Goal: Information Seeking & Learning: Learn about a topic

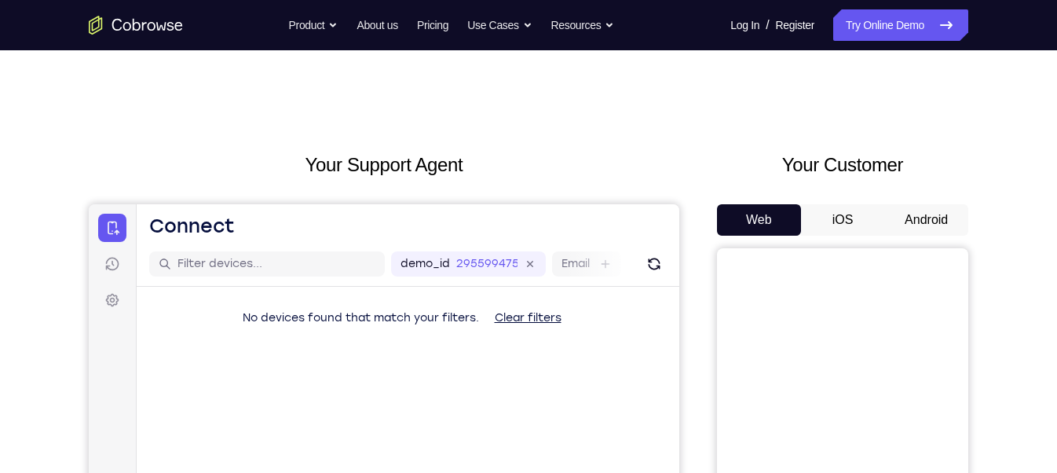
click at [925, 208] on button "Android" at bounding box center [927, 219] width 84 height 31
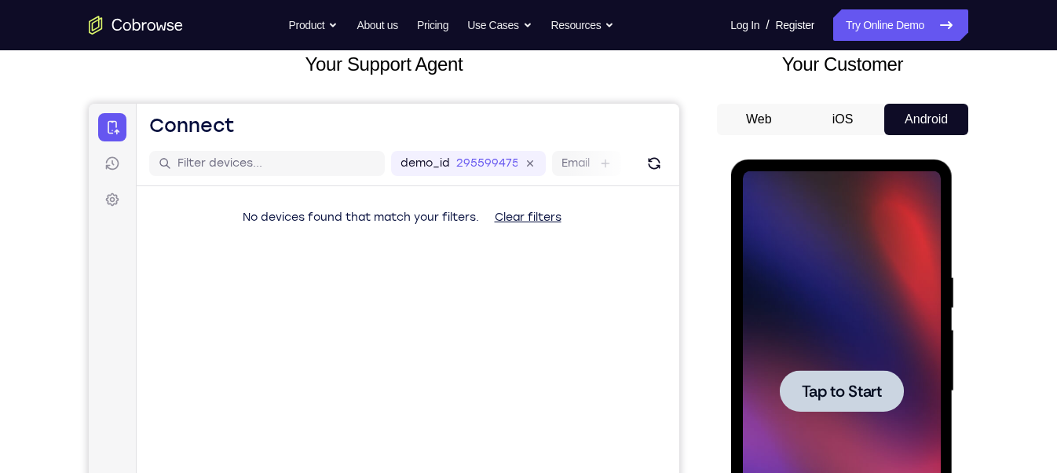
scroll to position [233, 0]
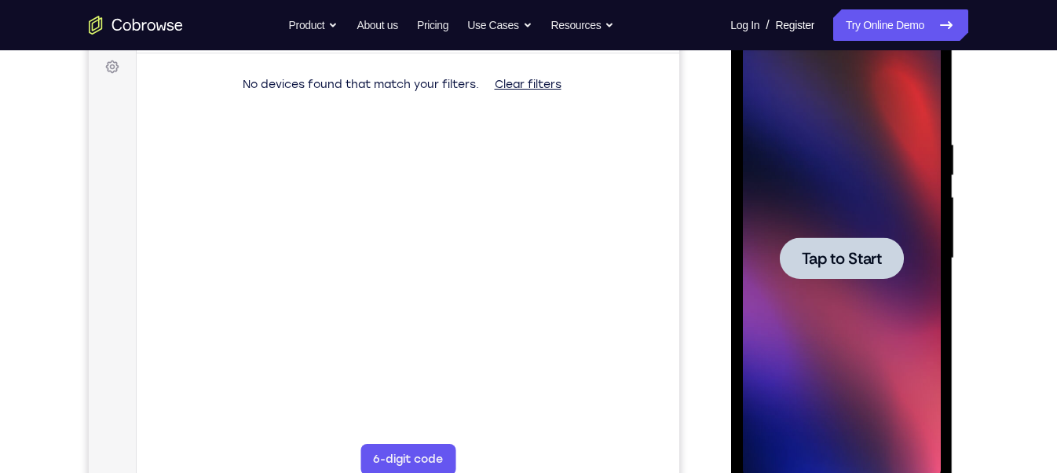
click at [850, 246] on div at bounding box center [841, 258] width 124 height 42
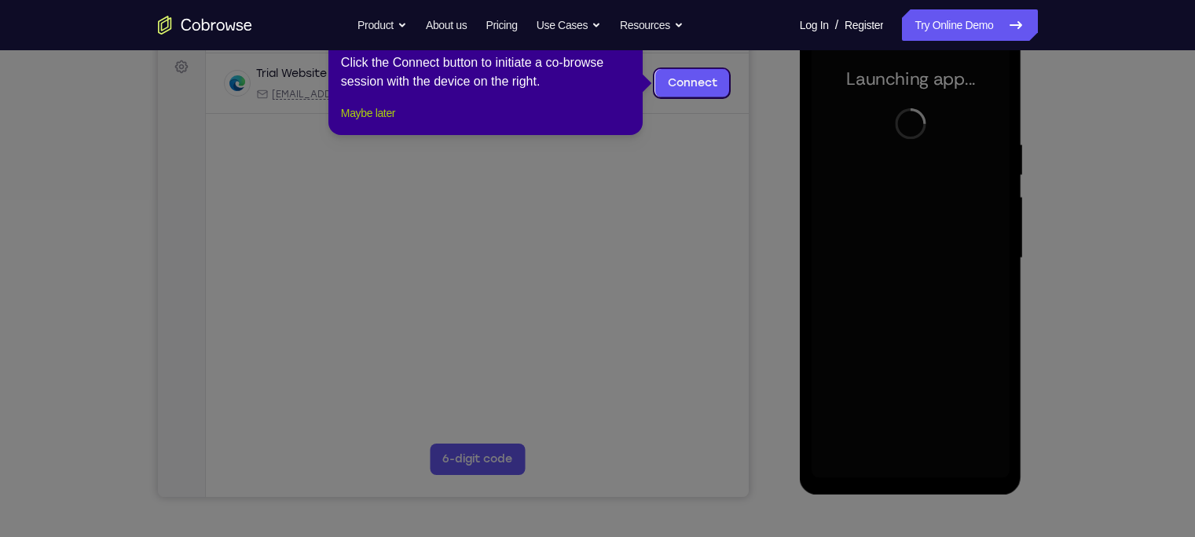
drag, startPoint x: 991, startPoint y: 5, endPoint x: 217, endPoint y: 163, distance: 789.6
click at [374, 123] on button "Maybe later" at bounding box center [368, 113] width 54 height 19
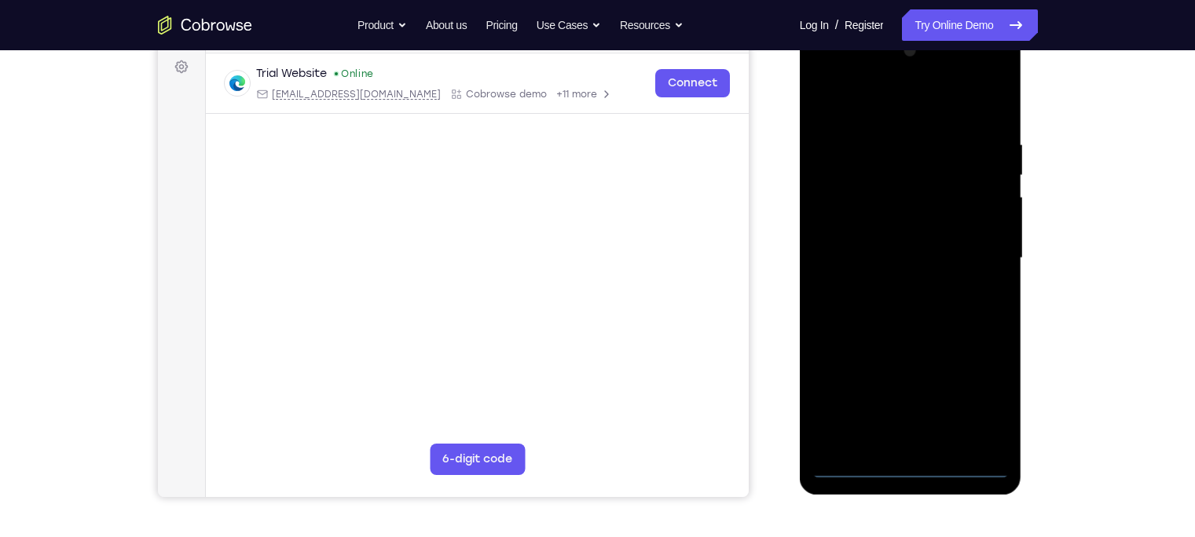
scroll to position [211, 0]
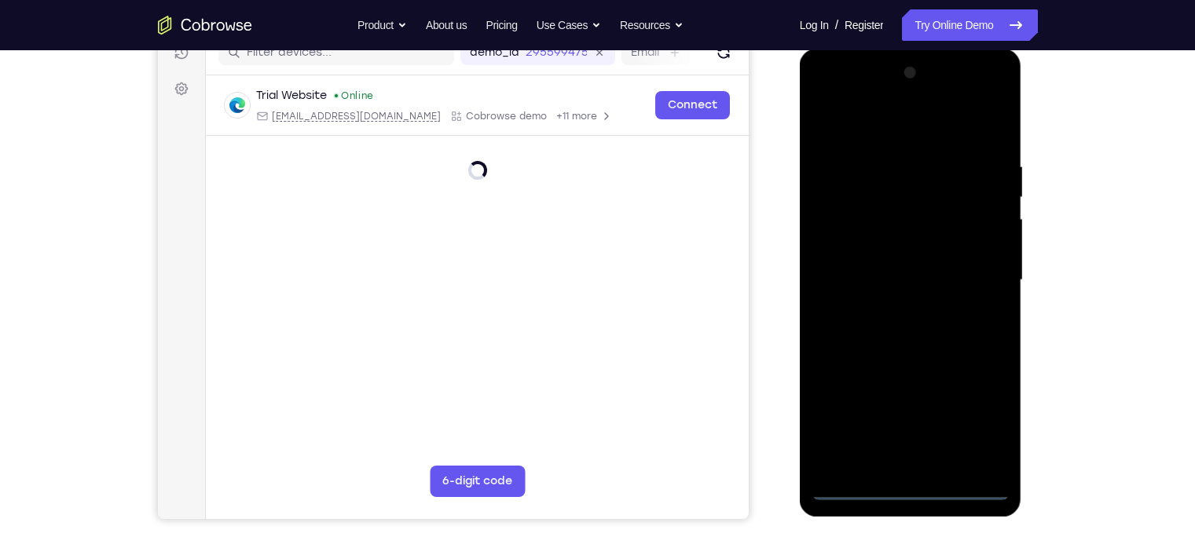
click at [910, 472] on div at bounding box center [911, 280] width 198 height 440
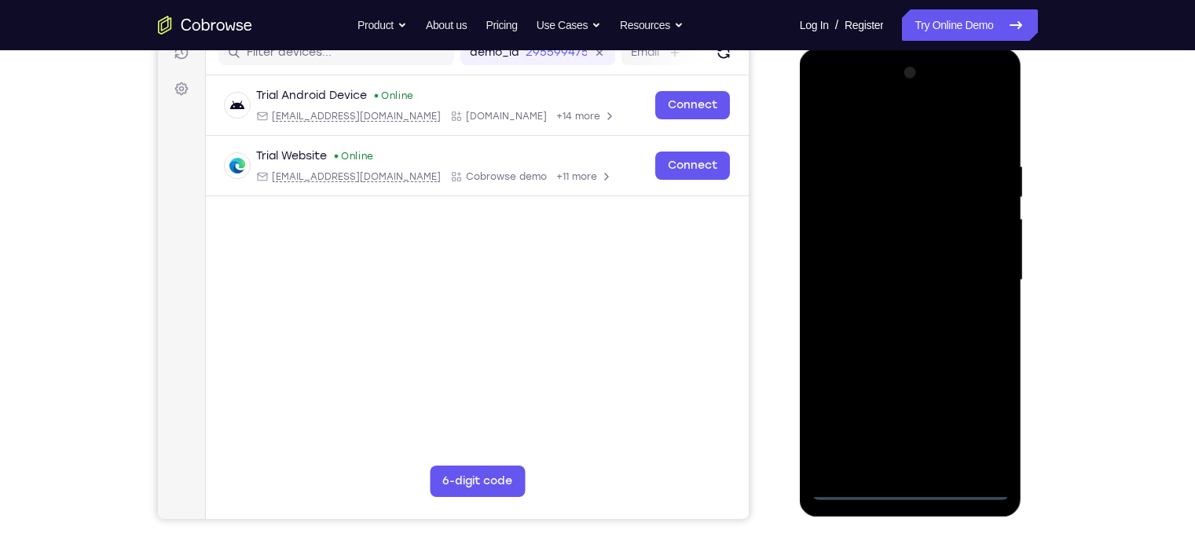
click at [909, 472] on div at bounding box center [911, 280] width 198 height 440
click at [983, 412] on div at bounding box center [911, 280] width 198 height 440
click at [823, 102] on div at bounding box center [911, 280] width 198 height 440
click at [878, 203] on div at bounding box center [911, 280] width 198 height 440
click at [850, 151] on div at bounding box center [911, 280] width 198 height 440
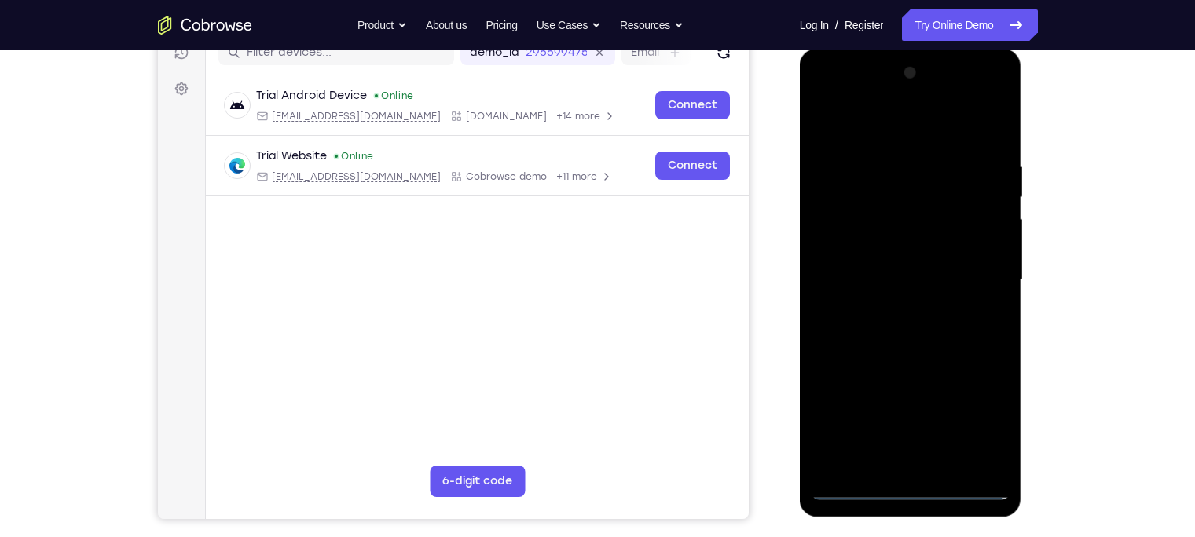
click at [846, 143] on div at bounding box center [911, 280] width 198 height 440
click at [850, 237] on div at bounding box center [911, 280] width 198 height 440
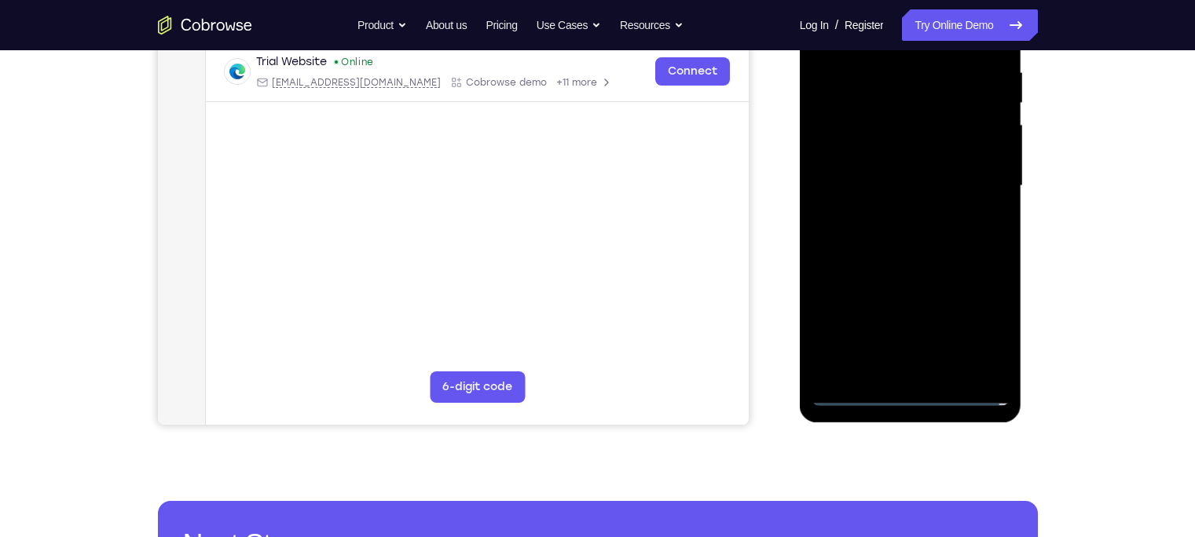
scroll to position [307, 0]
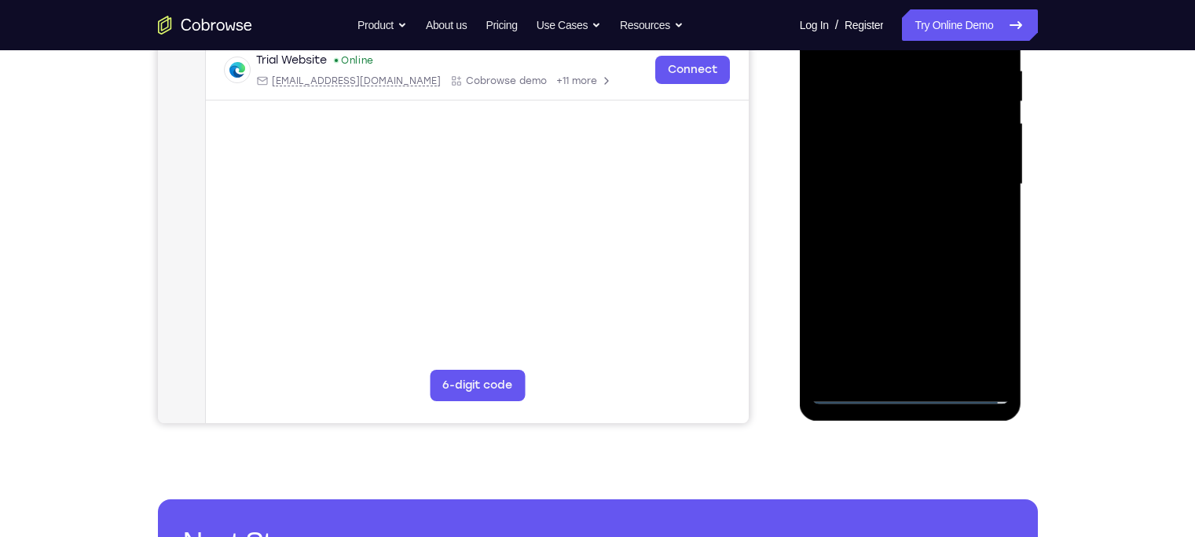
drag, startPoint x: 903, startPoint y: 294, endPoint x: 870, endPoint y: 150, distance: 147.3
click at [870, 150] on div at bounding box center [911, 185] width 198 height 440
click at [880, 343] on div at bounding box center [911, 185] width 198 height 440
click at [870, 173] on div at bounding box center [911, 185] width 198 height 440
click at [927, 196] on div at bounding box center [911, 185] width 198 height 440
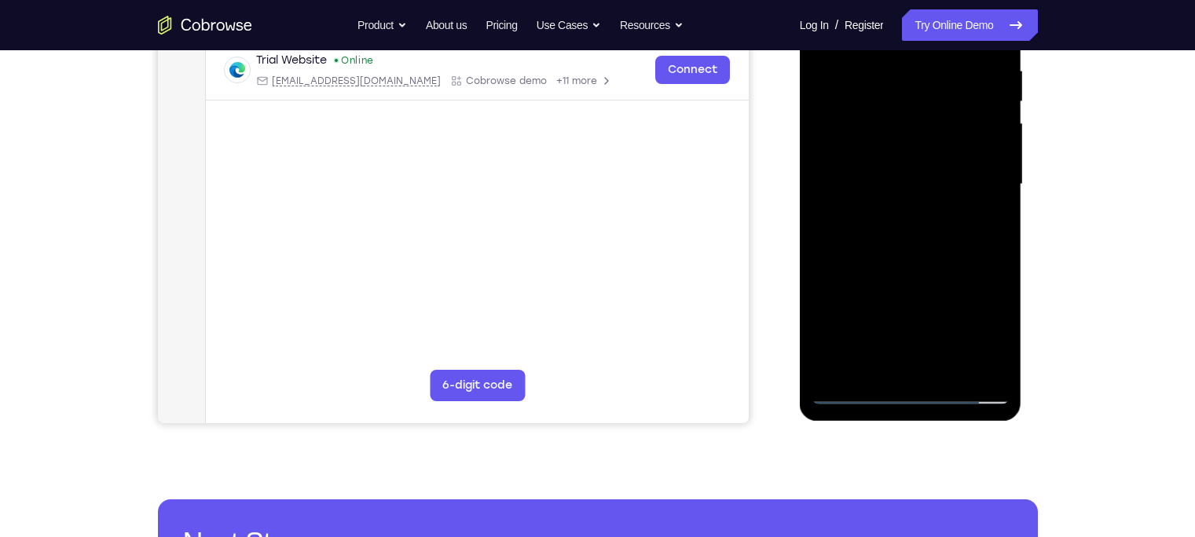
click at [992, 156] on div at bounding box center [911, 185] width 198 height 440
click at [922, 189] on div at bounding box center [911, 185] width 198 height 440
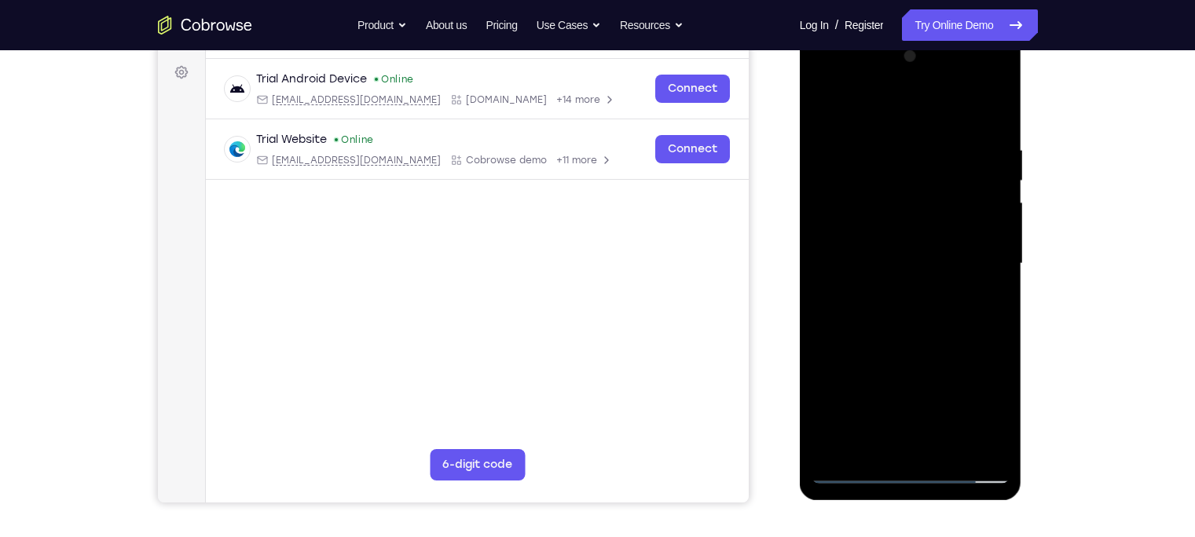
scroll to position [224, 0]
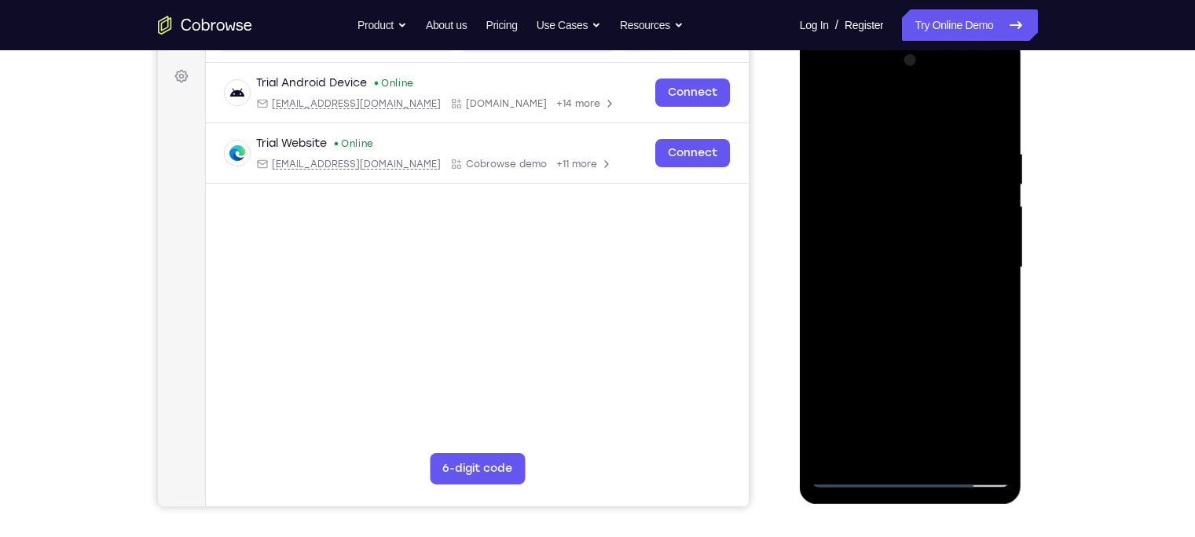
click at [881, 449] on div at bounding box center [911, 268] width 198 height 440
drag, startPoint x: 894, startPoint y: 382, endPoint x: 845, endPoint y: 187, distance: 201.0
click at [845, 187] on div at bounding box center [911, 268] width 198 height 440
drag, startPoint x: 921, startPoint y: 175, endPoint x: 947, endPoint y: 451, distance: 277.0
click at [947, 451] on div at bounding box center [911, 268] width 198 height 440
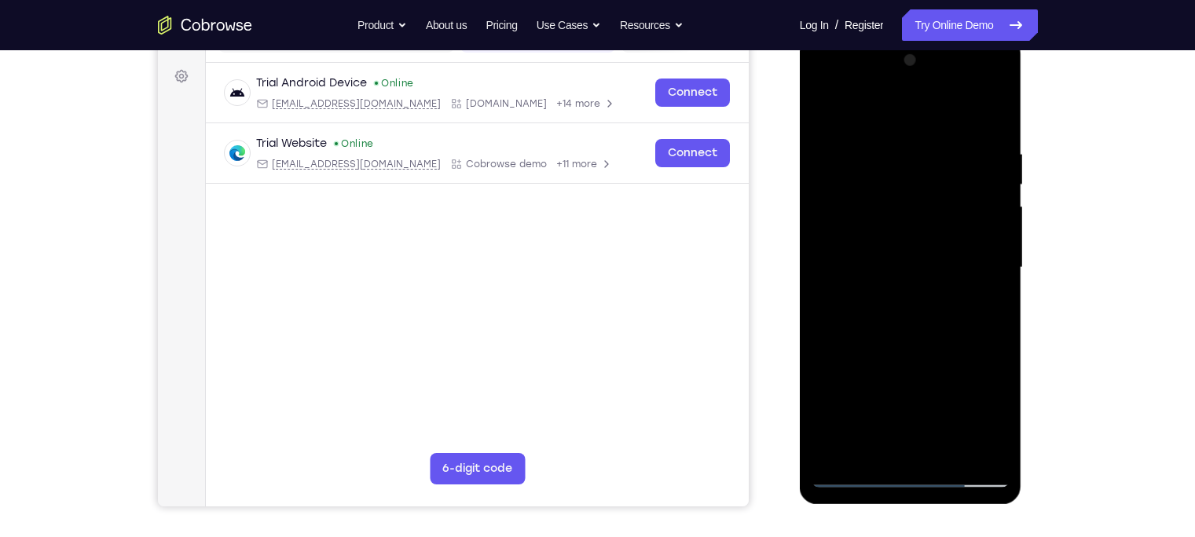
click at [900, 233] on div at bounding box center [911, 268] width 198 height 440
click at [1001, 280] on div at bounding box center [911, 268] width 198 height 440
click at [826, 282] on div at bounding box center [911, 268] width 198 height 440
click at [973, 453] on div at bounding box center [911, 268] width 198 height 440
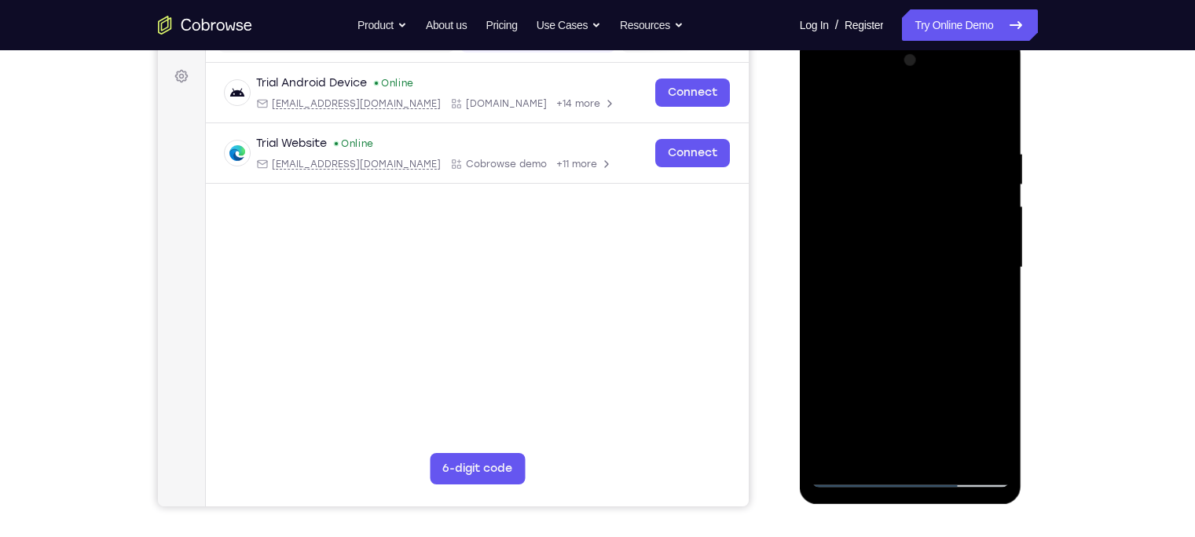
click at [998, 119] on div at bounding box center [911, 268] width 198 height 440
drag, startPoint x: 931, startPoint y: 384, endPoint x: 897, endPoint y: 51, distance: 334.8
click at [897, 51] on div at bounding box center [911, 268] width 198 height 440
drag, startPoint x: 924, startPoint y: 362, endPoint x: 871, endPoint y: 50, distance: 316.3
click at [871, 50] on div at bounding box center [911, 268] width 198 height 440
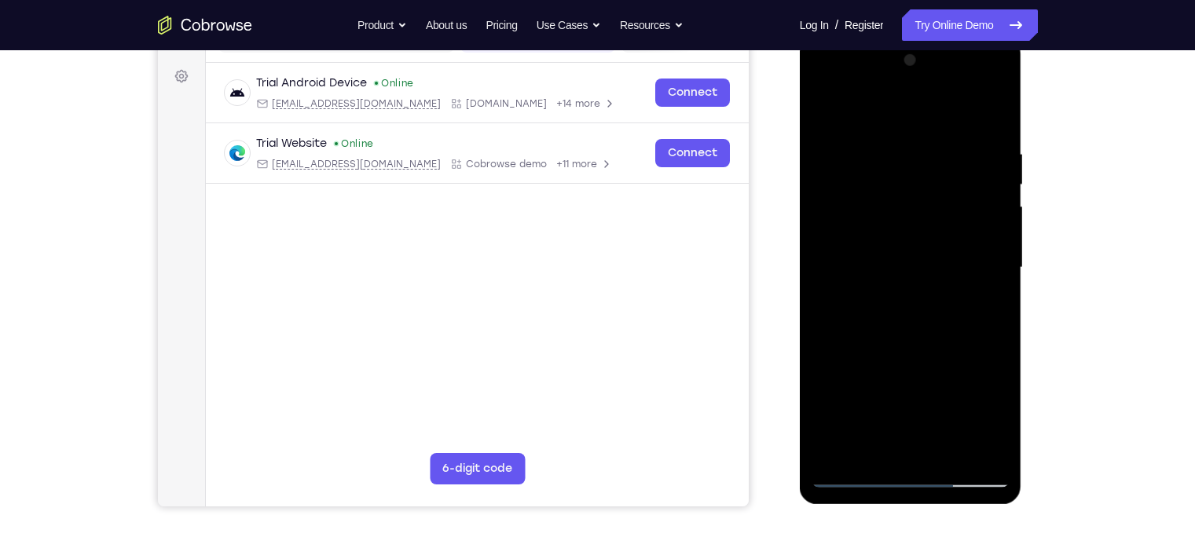
drag, startPoint x: 938, startPoint y: 369, endPoint x: 876, endPoint y: 113, distance: 263.5
click at [876, 113] on div at bounding box center [911, 268] width 198 height 440
drag, startPoint x: 945, startPoint y: 407, endPoint x: 873, endPoint y: 100, distance: 315.6
click at [873, 100] on div at bounding box center [911, 268] width 198 height 440
drag, startPoint x: 954, startPoint y: 124, endPoint x: 923, endPoint y: 60, distance: 70.6
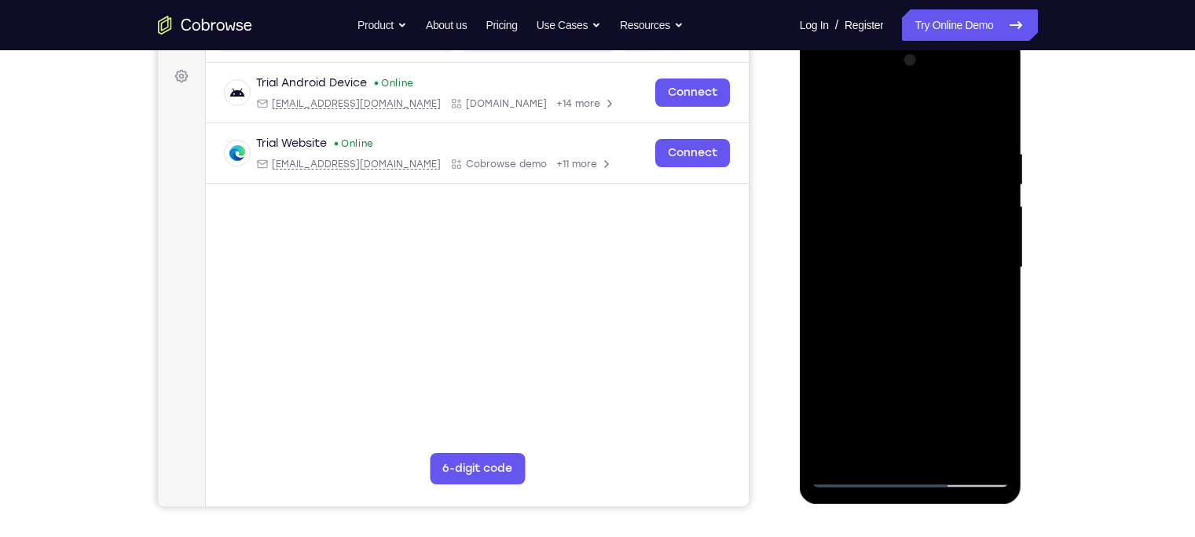
click at [923, 60] on div at bounding box center [911, 268] width 198 height 440
drag, startPoint x: 885, startPoint y: 362, endPoint x: 855, endPoint y: 170, distance: 194.8
click at [855, 170] on div at bounding box center [911, 268] width 198 height 440
drag, startPoint x: 917, startPoint y: 390, endPoint x: 876, endPoint y: 123, distance: 270.2
click at [876, 123] on div at bounding box center [911, 268] width 198 height 440
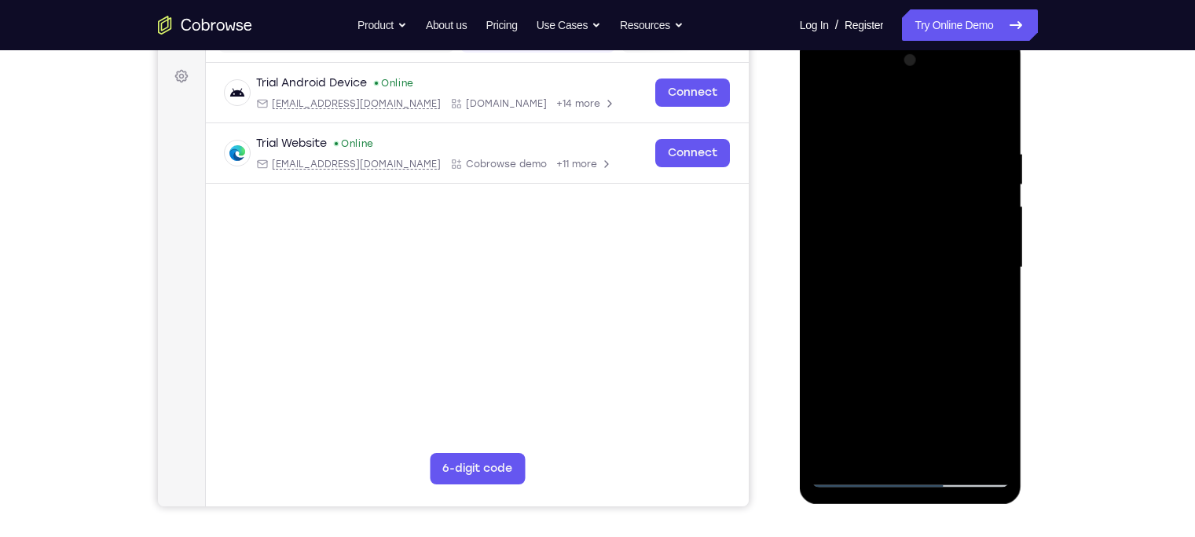
drag, startPoint x: 937, startPoint y: 356, endPoint x: 896, endPoint y: 66, distance: 292.9
click at [896, 66] on div at bounding box center [911, 268] width 198 height 440
drag, startPoint x: 879, startPoint y: 105, endPoint x: 819, endPoint y: -32, distance: 150.2
click at [819, 36] on html "Online web based iOS Simulators and Android Emulators. Run iPhone, iPad, Mobile…" at bounding box center [912, 271] width 224 height 471
drag, startPoint x: 900, startPoint y: 300, endPoint x: 860, endPoint y: 5, distance: 298.0
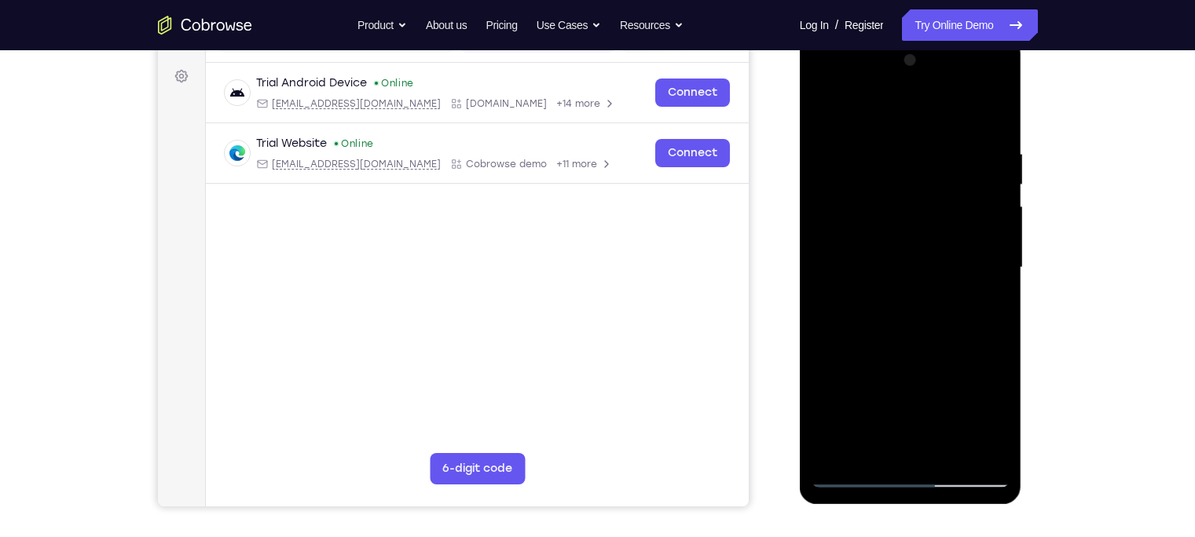
click at [860, 36] on html "Online web based iOS Simulators and Android Emulators. Run iPhone, iPad, Mobile…" at bounding box center [912, 271] width 224 height 471
drag, startPoint x: 914, startPoint y: 173, endPoint x: 851, endPoint y: 31, distance: 155.1
click at [851, 36] on html "Online web based iOS Simulators and Android Emulators. Run iPhone, iPad, Mobile…" at bounding box center [912, 271] width 224 height 471
drag, startPoint x: 903, startPoint y: 360, endPoint x: 833, endPoint y: 119, distance: 251.3
click at [833, 119] on div at bounding box center [911, 268] width 198 height 440
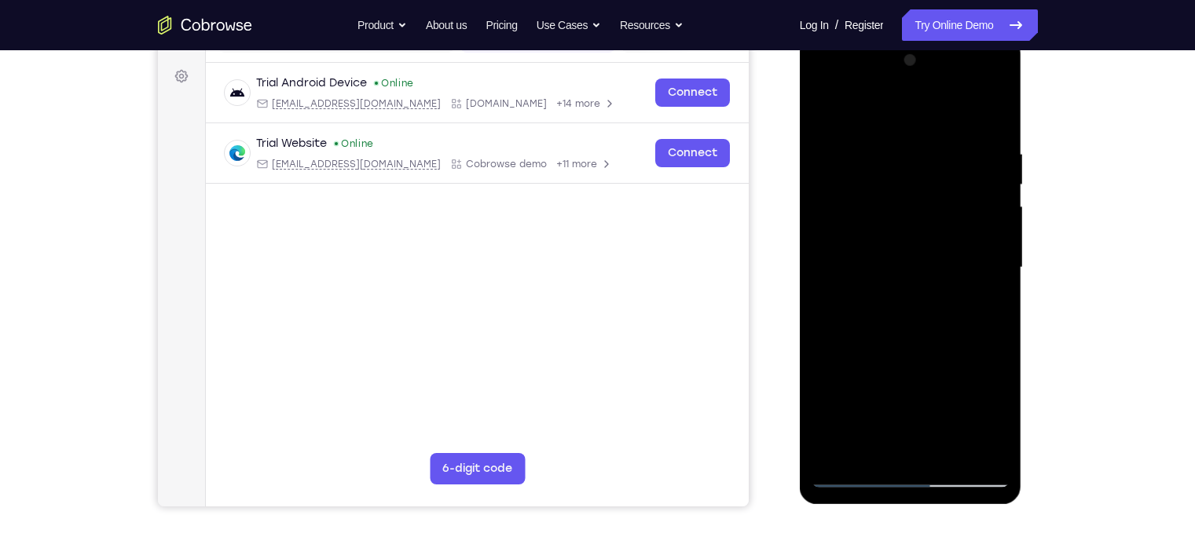
drag, startPoint x: 947, startPoint y: 400, endPoint x: 892, endPoint y: 49, distance: 354.6
click at [892, 49] on div at bounding box center [911, 268] width 198 height 440
drag, startPoint x: 909, startPoint y: 216, endPoint x: 962, endPoint y: 337, distance: 132.3
click at [962, 337] on div at bounding box center [911, 268] width 198 height 440
click at [843, 189] on div at bounding box center [911, 268] width 198 height 440
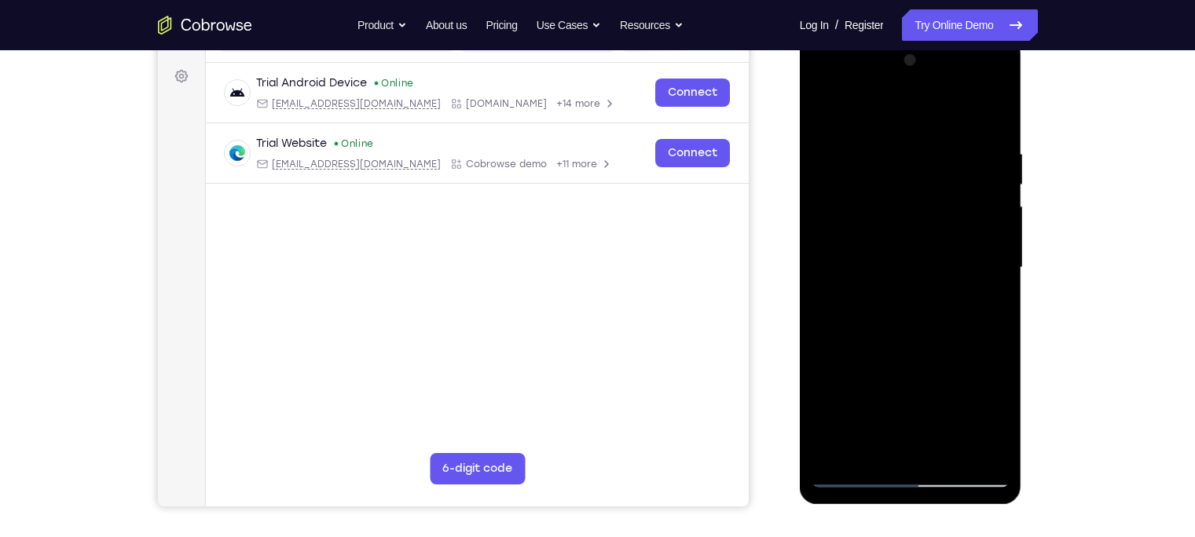
drag, startPoint x: 917, startPoint y: 370, endPoint x: 859, endPoint y: 174, distance: 204.6
click at [859, 174] on div at bounding box center [911, 268] width 198 height 440
drag, startPoint x: 919, startPoint y: 376, endPoint x: 863, endPoint y: 79, distance: 302.2
click at [863, 79] on div at bounding box center [911, 268] width 198 height 440
drag, startPoint x: 925, startPoint y: 365, endPoint x: 1644, endPoint y: 61, distance: 780.9
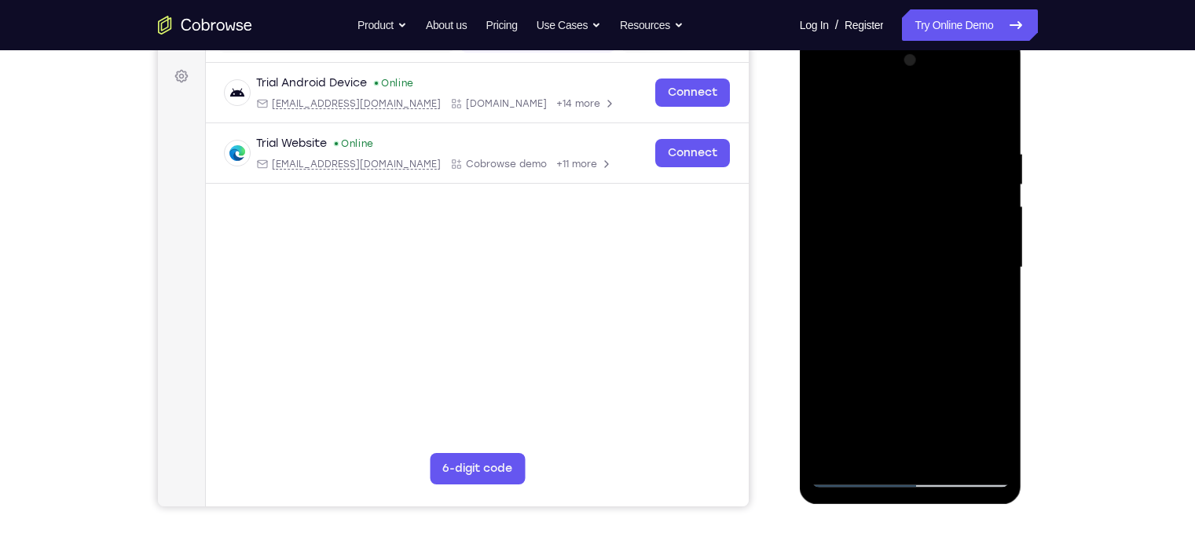
click at [845, 36] on html "Online web based iOS Simulators and Android Emulators. Run iPhone, iPad, Mobile…" at bounding box center [912, 271] width 224 height 471
drag, startPoint x: 938, startPoint y: 380, endPoint x: 877, endPoint y: 135, distance: 252.7
click at [877, 135] on div at bounding box center [911, 268] width 198 height 440
drag, startPoint x: 913, startPoint y: 335, endPoint x: 792, endPoint y: -58, distance: 411.0
click at [800, 36] on html "Online web based iOS Simulators and Android Emulators. Run iPhone, iPad, Mobile…" at bounding box center [912, 271] width 224 height 471
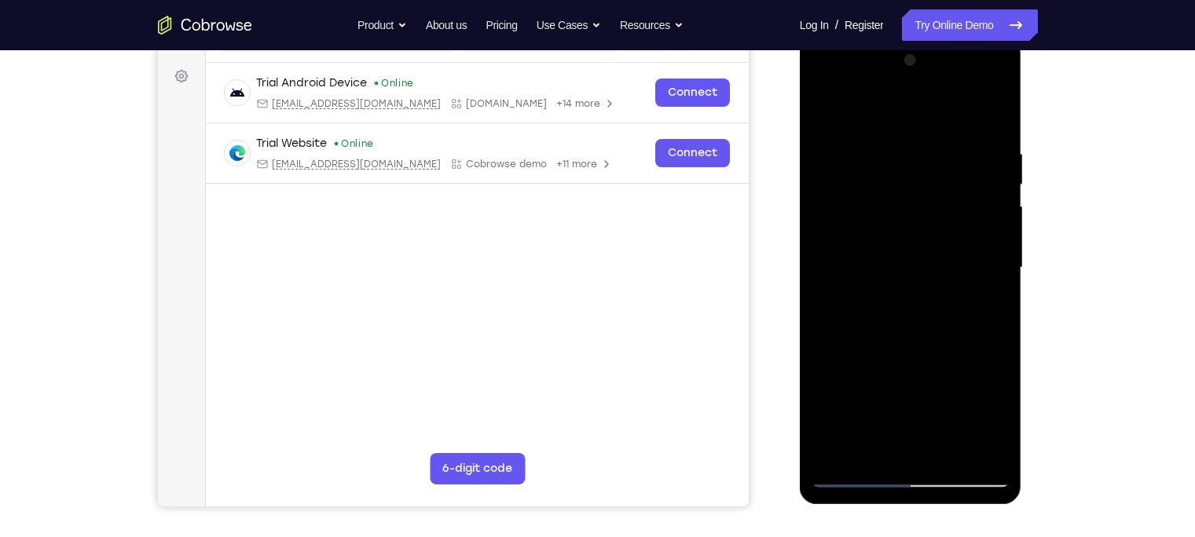
drag, startPoint x: 919, startPoint y: 244, endPoint x: 974, endPoint y: 543, distance: 303.6
click at [974, 472] on html "Online web based iOS Simulators and Android Emulators. Run iPhone, iPad, Mobile…" at bounding box center [912, 271] width 224 height 471
drag, startPoint x: 897, startPoint y: 213, endPoint x: 969, endPoint y: 521, distance: 316.3
click at [969, 472] on html "Online web based iOS Simulators and Android Emulators. Run iPhone, iPad, Mobile…" at bounding box center [912, 271] width 224 height 471
drag, startPoint x: 901, startPoint y: 273, endPoint x: 966, endPoint y: 544, distance: 278.8
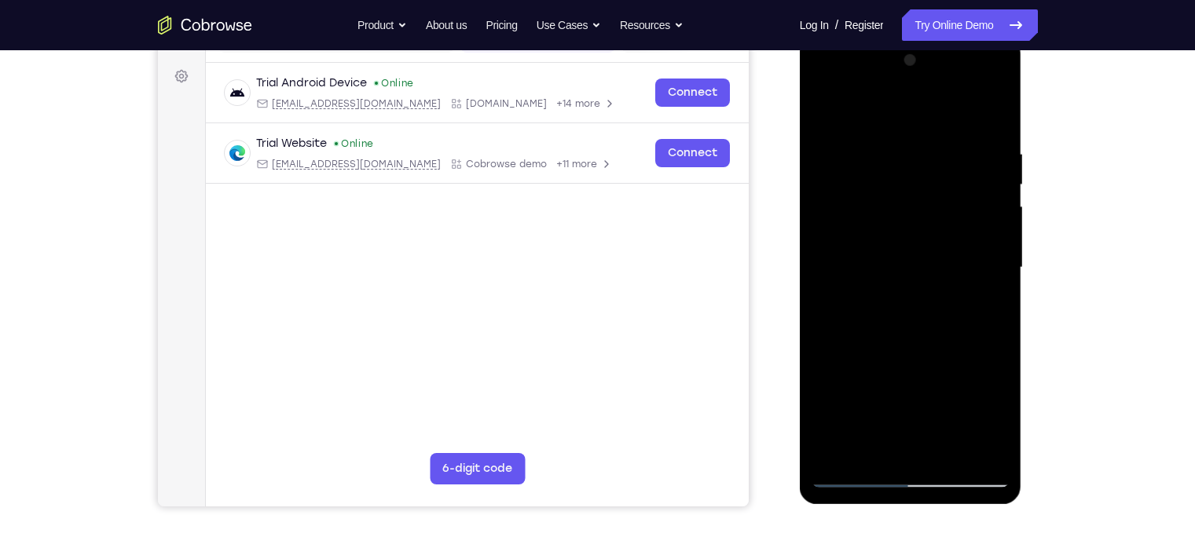
click at [966, 472] on html "Online web based iOS Simulators and Android Emulators. Run iPhone, iPad, Mobile…" at bounding box center [912, 271] width 224 height 471
drag, startPoint x: 871, startPoint y: 151, endPoint x: 925, endPoint y: 467, distance: 321.2
click at [925, 467] on div at bounding box center [911, 268] width 198 height 440
drag, startPoint x: 886, startPoint y: 366, endPoint x: 814, endPoint y: 0, distance: 373.2
click at [814, 36] on html "Online web based iOS Simulators and Android Emulators. Run iPhone, iPad, Mobile…" at bounding box center [912, 271] width 224 height 471
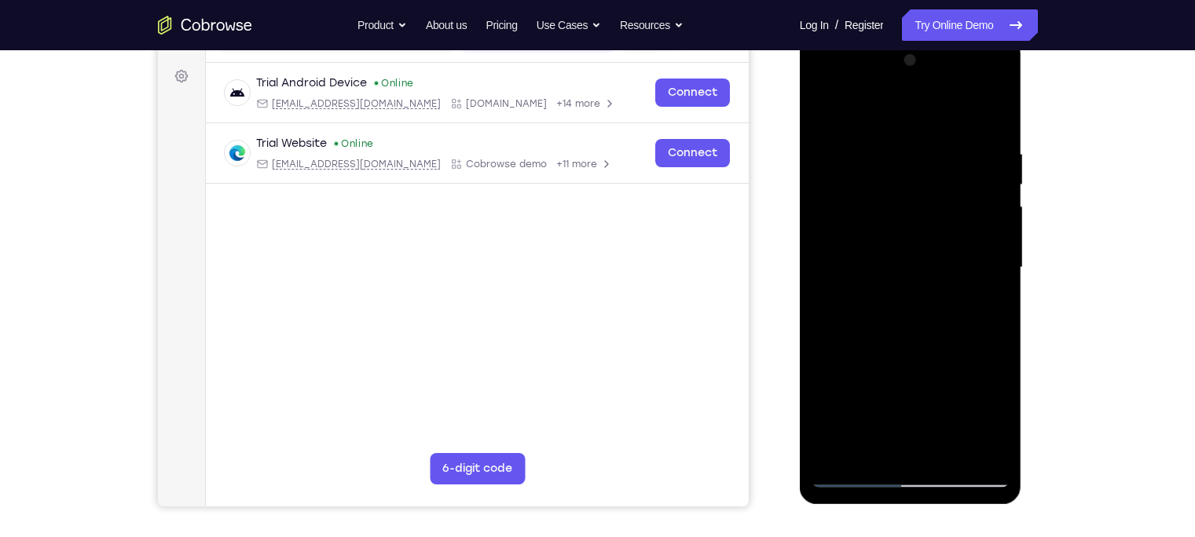
drag, startPoint x: 904, startPoint y: 385, endPoint x: 844, endPoint y: -33, distance: 422.3
click at [844, 36] on html "Online web based iOS Simulators and Android Emulators. Run iPhone, iPad, Mobile…" at bounding box center [912, 271] width 224 height 471
drag, startPoint x: 906, startPoint y: 365, endPoint x: 860, endPoint y: -119, distance: 485.3
click at [860, 36] on html "Online web based iOS Simulators and Android Emulators. Run iPhone, iPad, Mobile…" at bounding box center [912, 271] width 224 height 471
drag, startPoint x: 859, startPoint y: 376, endPoint x: 1658, endPoint y: 84, distance: 850.7
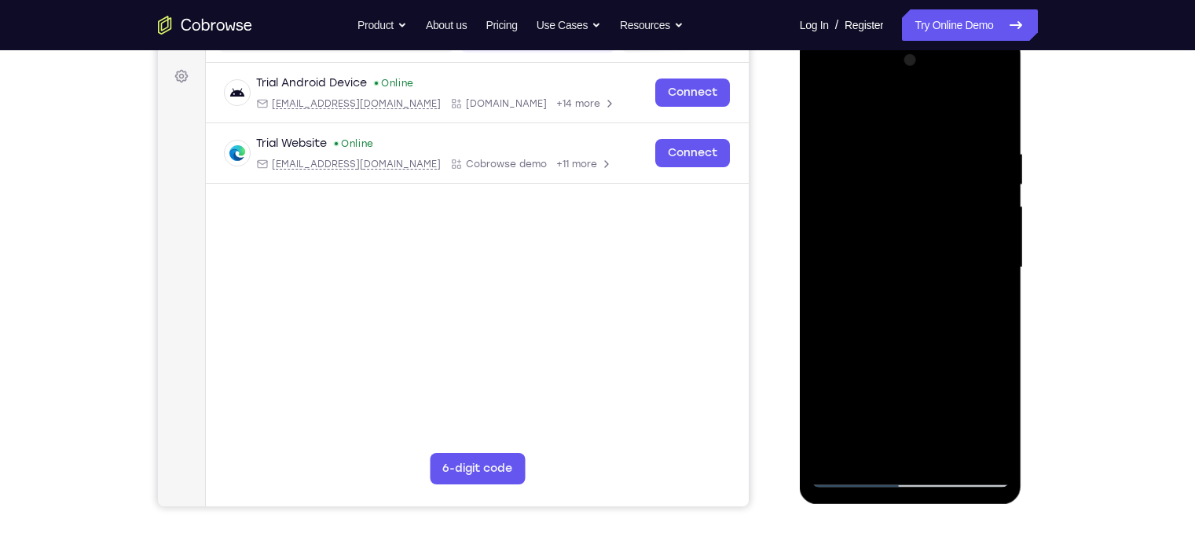
click at [858, 48] on div at bounding box center [911, 268] width 198 height 440
drag, startPoint x: 860, startPoint y: 328, endPoint x: 837, endPoint y: -7, distance: 335.5
click at [837, 36] on html "Online web based iOS Simulators and Android Emulators. Run iPhone, iPad, Mobile…" at bounding box center [912, 271] width 224 height 471
drag, startPoint x: 860, startPoint y: 387, endPoint x: 824, endPoint y: 79, distance: 310.1
click at [824, 79] on div at bounding box center [911, 268] width 198 height 440
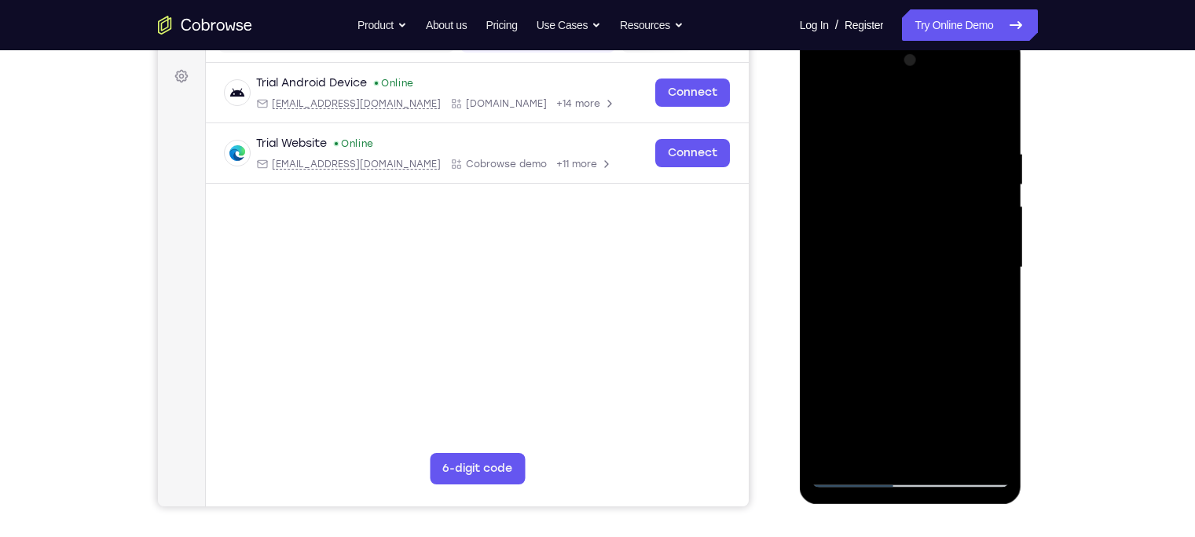
drag, startPoint x: 892, startPoint y: 401, endPoint x: 850, endPoint y: 80, distance: 323.2
click at [850, 80] on div at bounding box center [911, 268] width 198 height 440
drag, startPoint x: 881, startPoint y: 424, endPoint x: 856, endPoint y: 173, distance: 252.7
click at [856, 173] on div at bounding box center [911, 268] width 198 height 440
drag, startPoint x: 862, startPoint y: 366, endPoint x: 903, endPoint y: 174, distance: 196.9
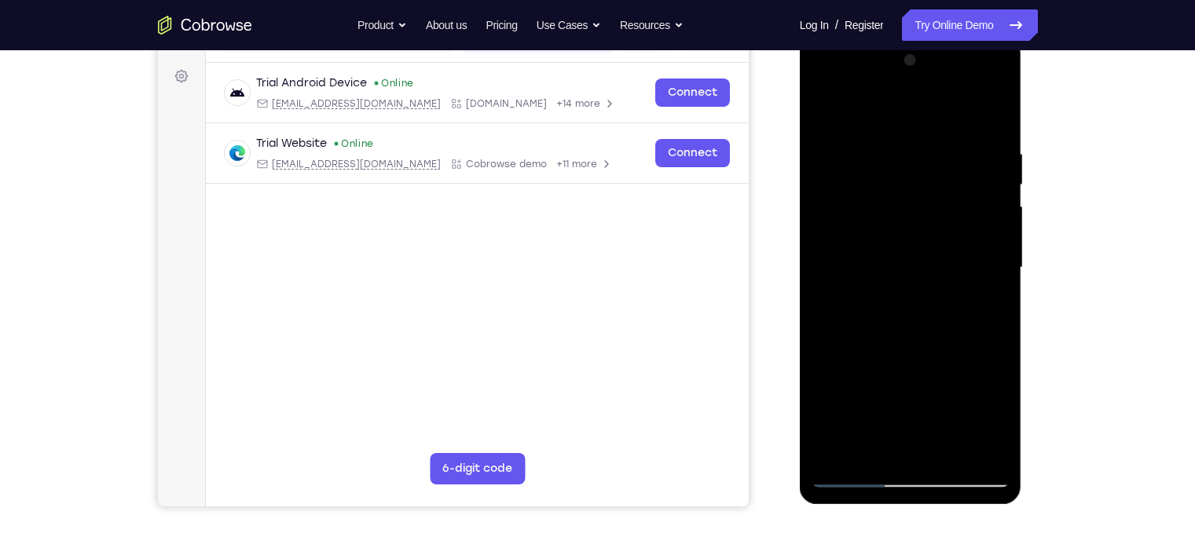
click at [903, 174] on div at bounding box center [911, 268] width 198 height 440
drag, startPoint x: 884, startPoint y: 345, endPoint x: 850, endPoint y: 111, distance: 236.5
click at [850, 111] on div at bounding box center [911, 268] width 198 height 440
drag, startPoint x: 885, startPoint y: 368, endPoint x: 867, endPoint y: 71, distance: 297.5
click at [867, 71] on div at bounding box center [911, 268] width 198 height 440
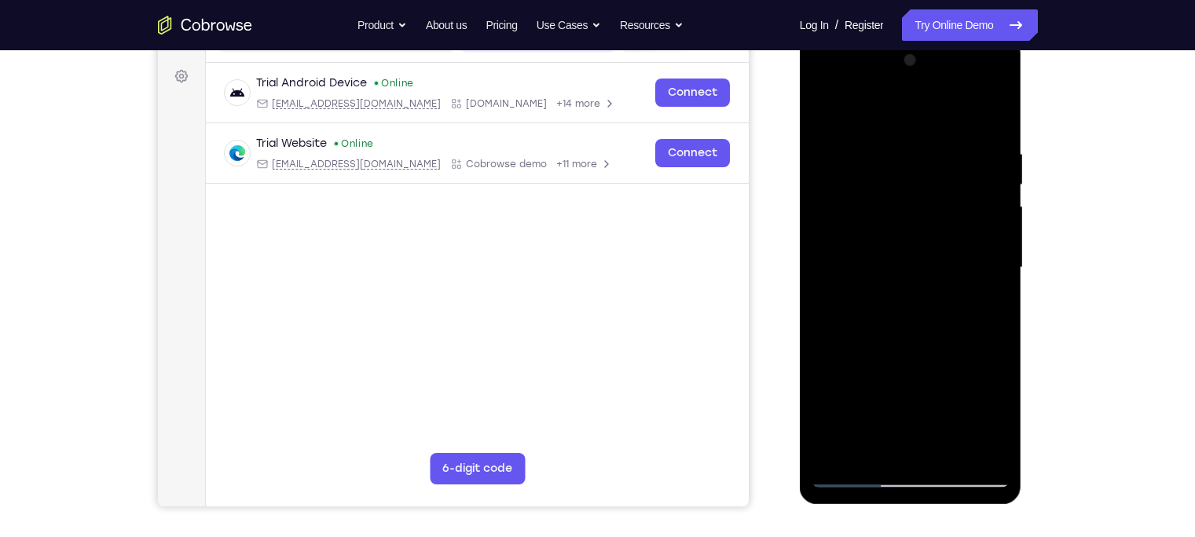
drag, startPoint x: 911, startPoint y: 364, endPoint x: 878, endPoint y: 105, distance: 260.7
click at [878, 105] on div at bounding box center [911, 268] width 198 height 440
drag, startPoint x: 900, startPoint y: 302, endPoint x: 856, endPoint y: -24, distance: 328.9
click at [856, 36] on html "Online web based iOS Simulators and Android Emulators. Run iPhone, iPad, Mobile…" at bounding box center [912, 271] width 224 height 471
drag, startPoint x: 914, startPoint y: 307, endPoint x: 808, endPoint y: 73, distance: 257.3
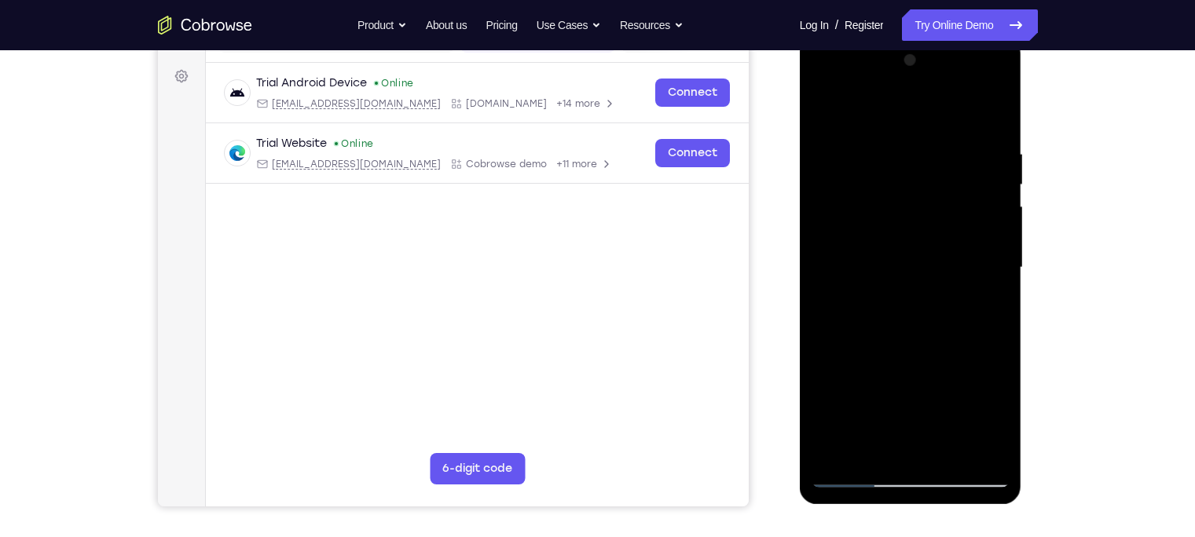
click at [808, 73] on div at bounding box center [911, 270] width 222 height 468
drag, startPoint x: 901, startPoint y: 401, endPoint x: 883, endPoint y: 173, distance: 229.3
click at [883, 173] on div at bounding box center [911, 268] width 198 height 440
drag, startPoint x: 886, startPoint y: 354, endPoint x: 863, endPoint y: 80, distance: 275.1
click at [863, 80] on div at bounding box center [911, 268] width 198 height 440
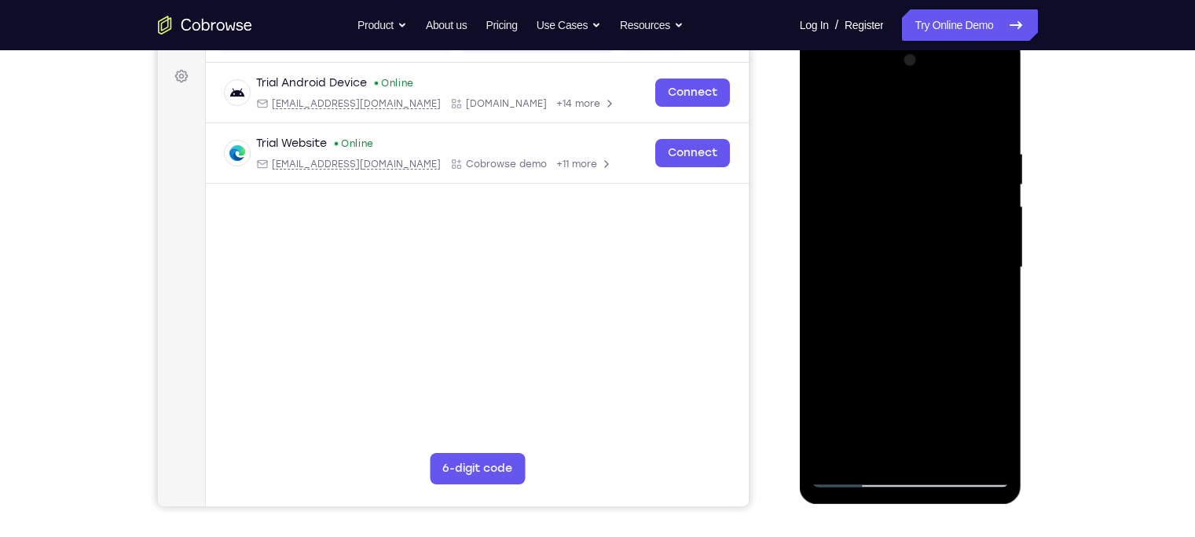
drag, startPoint x: 884, startPoint y: 335, endPoint x: 835, endPoint y: 60, distance: 279.2
click at [835, 60] on div at bounding box center [911, 268] width 198 height 440
drag, startPoint x: 900, startPoint y: 372, endPoint x: 819, endPoint y: 72, distance: 310.8
click at [819, 72] on div at bounding box center [911, 268] width 198 height 440
drag, startPoint x: 874, startPoint y: 384, endPoint x: 886, endPoint y: 282, distance: 102.9
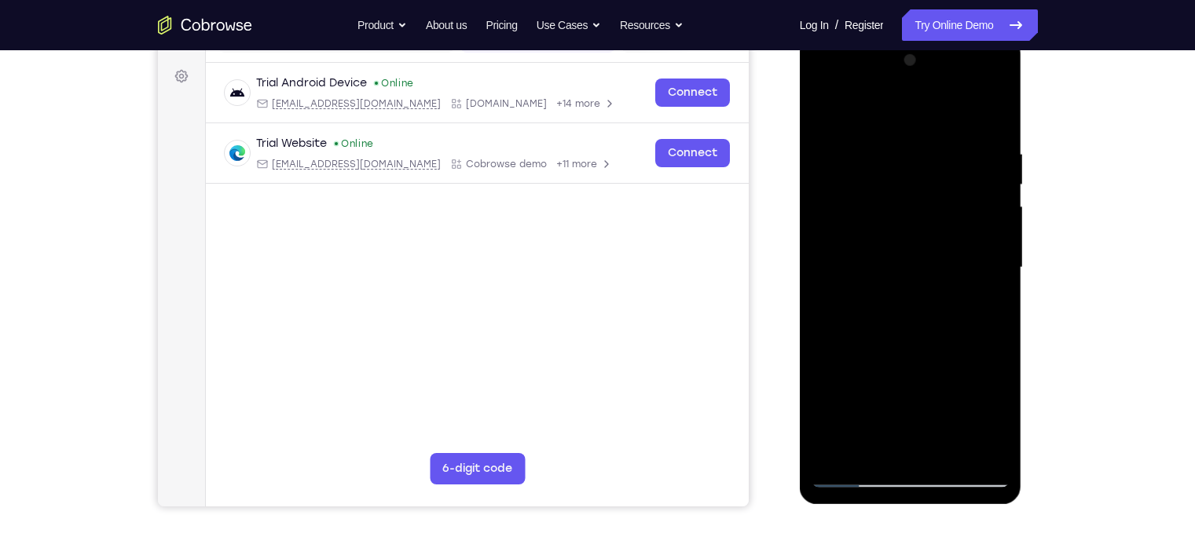
click at [886, 282] on div at bounding box center [911, 268] width 198 height 440
click at [842, 240] on div at bounding box center [911, 268] width 198 height 440
drag, startPoint x: 943, startPoint y: 401, endPoint x: 855, endPoint y: -7, distance: 417.9
click at [855, 36] on html "Online web based iOS Simulators and Android Emulators. Run iPhone, iPad, Mobile…" at bounding box center [912, 271] width 224 height 471
drag, startPoint x: 909, startPoint y: 387, endPoint x: 833, endPoint y: 28, distance: 366.3
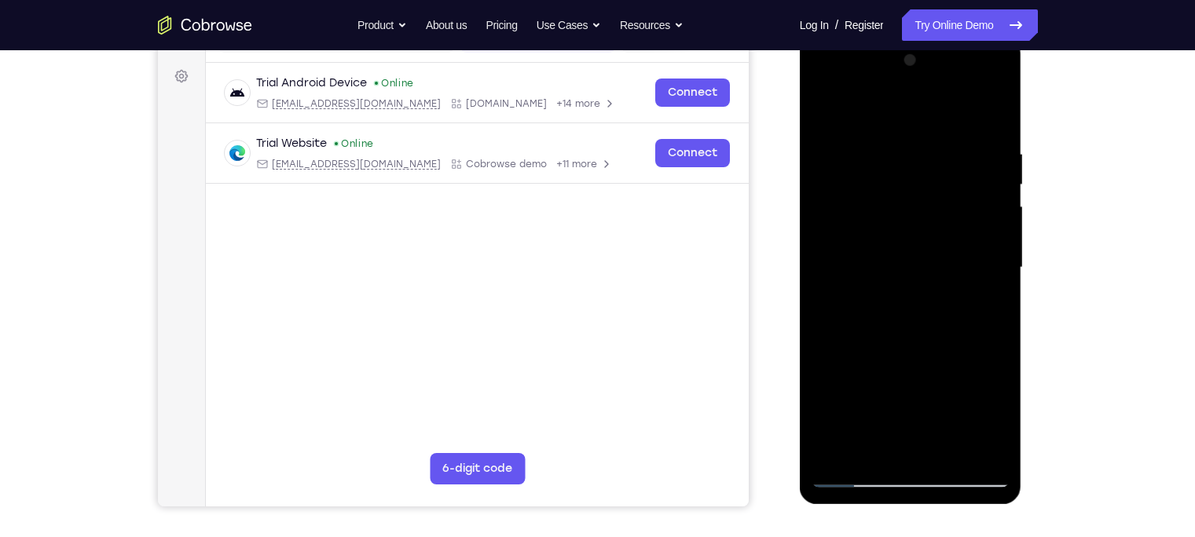
click at [833, 36] on html "Online web based iOS Simulators and Android Emulators. Run iPhone, iPad, Mobile…" at bounding box center [912, 271] width 224 height 471
drag, startPoint x: 888, startPoint y: 360, endPoint x: 847, endPoint y: 145, distance: 219.1
click at [847, 145] on div at bounding box center [911, 268] width 198 height 440
drag, startPoint x: 916, startPoint y: 382, endPoint x: 868, endPoint y: 96, distance: 290.0
click at [868, 96] on div at bounding box center [911, 268] width 198 height 440
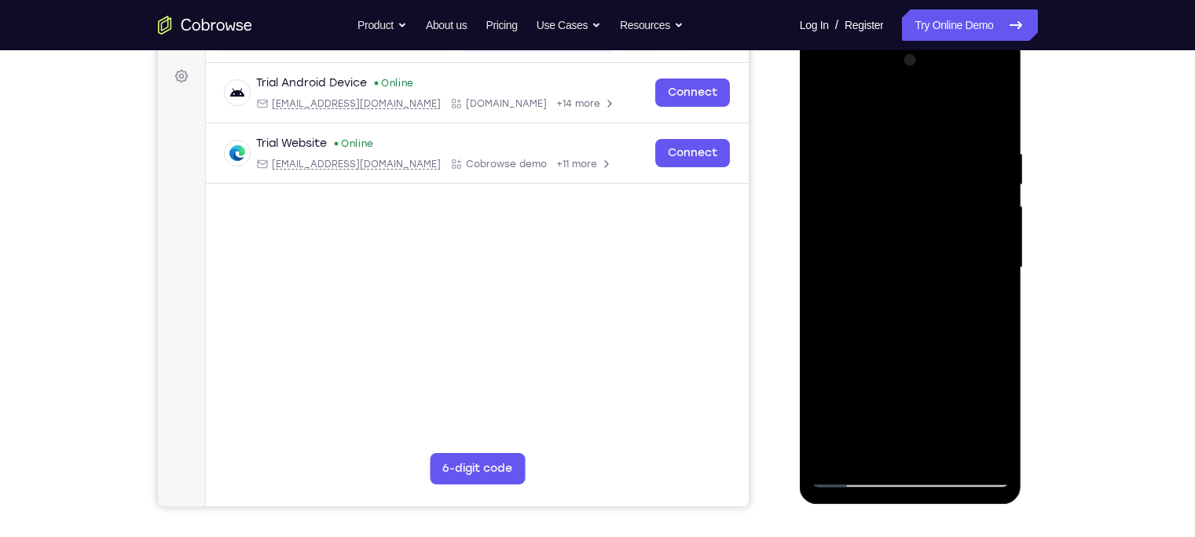
drag, startPoint x: 896, startPoint y: 390, endPoint x: 863, endPoint y: 88, distance: 303.6
click at [863, 88] on div at bounding box center [911, 268] width 198 height 440
drag, startPoint x: 918, startPoint y: 412, endPoint x: 845, endPoint y: 69, distance: 350.4
click at [845, 69] on div at bounding box center [911, 268] width 198 height 440
drag, startPoint x: 861, startPoint y: 344, endPoint x: 828, endPoint y: 59, distance: 287.1
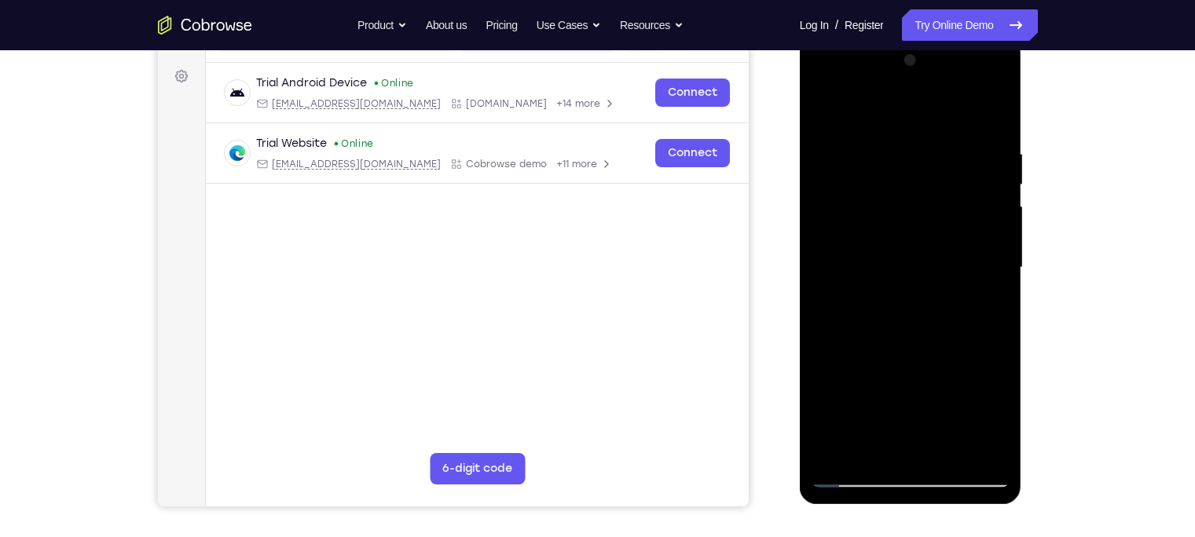
click at [828, 59] on div at bounding box center [911, 268] width 198 height 440
drag, startPoint x: 892, startPoint y: 333, endPoint x: 826, endPoint y: 60, distance: 281.4
click at [826, 60] on div at bounding box center [911, 268] width 198 height 440
drag, startPoint x: 889, startPoint y: 317, endPoint x: 868, endPoint y: 28, distance: 289.9
click at [868, 36] on html "Online web based iOS Simulators and Android Emulators. Run iPhone, iPad, Mobile…" at bounding box center [912, 271] width 224 height 471
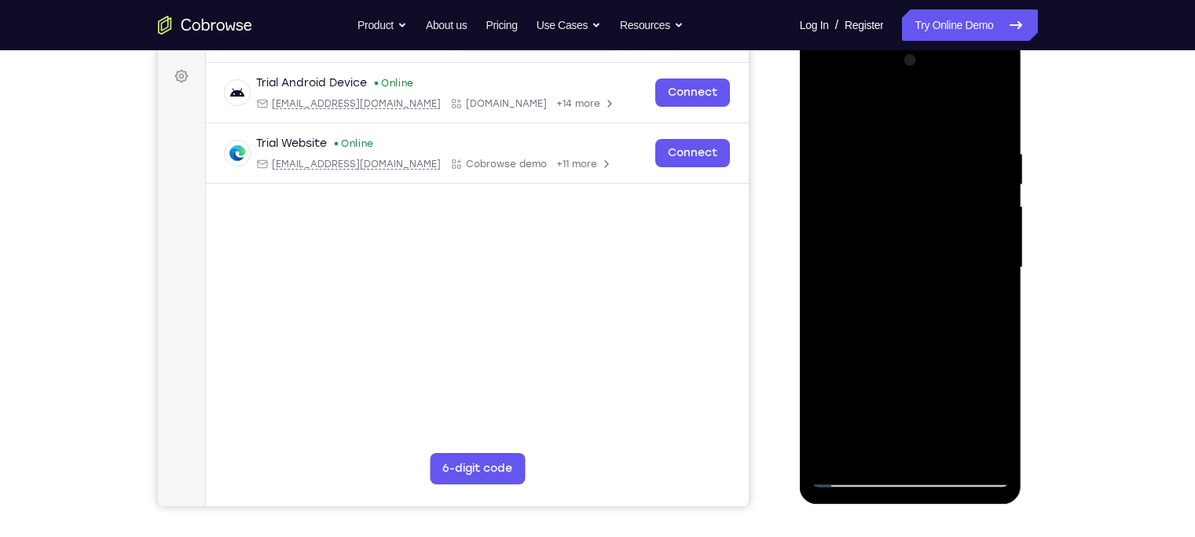
drag, startPoint x: 927, startPoint y: 337, endPoint x: 880, endPoint y: 114, distance: 228.0
click at [880, 114] on div at bounding box center [911, 268] width 198 height 440
drag, startPoint x: 907, startPoint y: 365, endPoint x: 885, endPoint y: 96, distance: 269.6
click at [885, 96] on div at bounding box center [911, 268] width 198 height 440
drag, startPoint x: 901, startPoint y: 424, endPoint x: 848, endPoint y: 117, distance: 311.7
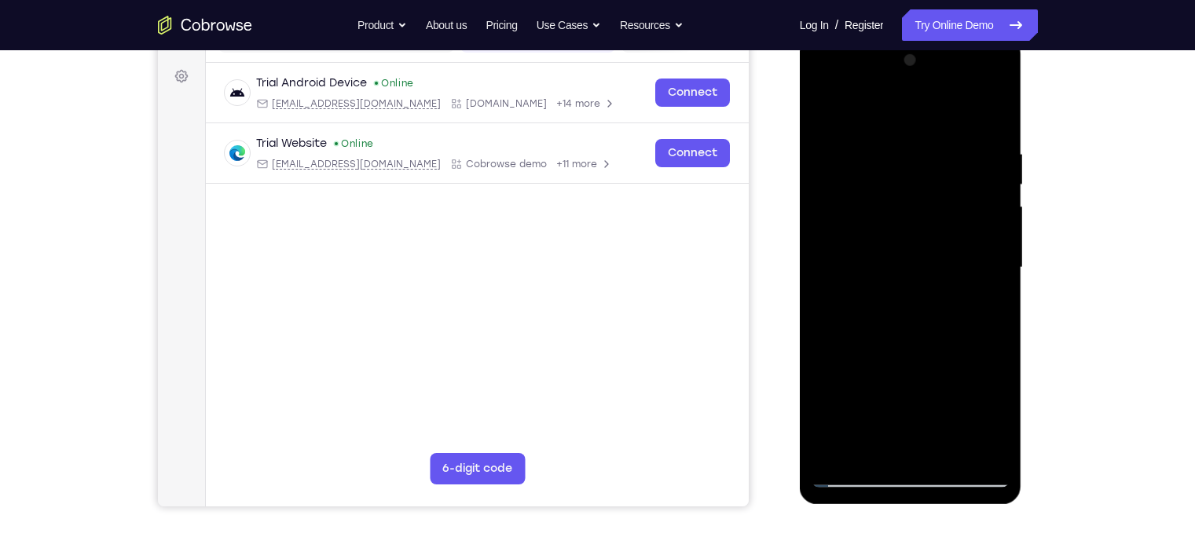
click at [848, 117] on div at bounding box center [911, 268] width 198 height 440
drag, startPoint x: 876, startPoint y: 331, endPoint x: 837, endPoint y: 72, distance: 261.4
click at [837, 72] on div at bounding box center [911, 268] width 198 height 440
drag, startPoint x: 867, startPoint y: 321, endPoint x: 853, endPoint y: 170, distance: 152.3
click at [853, 170] on div at bounding box center [911, 268] width 198 height 440
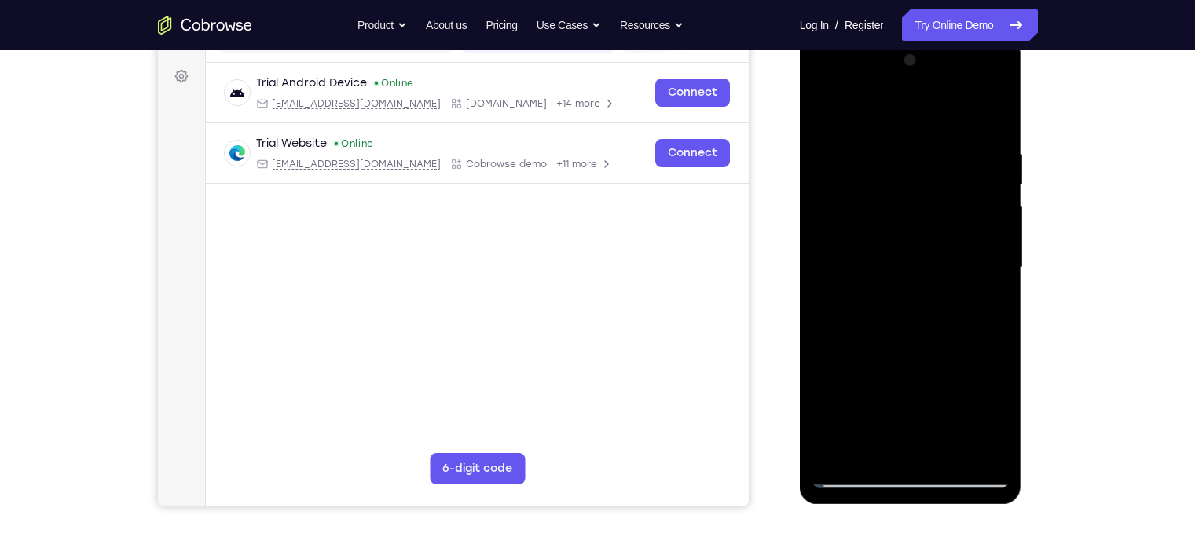
drag, startPoint x: 903, startPoint y: 170, endPoint x: 881, endPoint y: 29, distance: 143.0
click at [881, 36] on html "Online web based iOS Simulators and Android Emulators. Run iPhone, iPad, Mobile…" at bounding box center [912, 271] width 224 height 471
drag, startPoint x: 909, startPoint y: 228, endPoint x: 919, endPoint y: 382, distance: 154.3
click at [919, 382] on div at bounding box center [911, 268] width 198 height 440
click at [868, 288] on div at bounding box center [911, 268] width 198 height 440
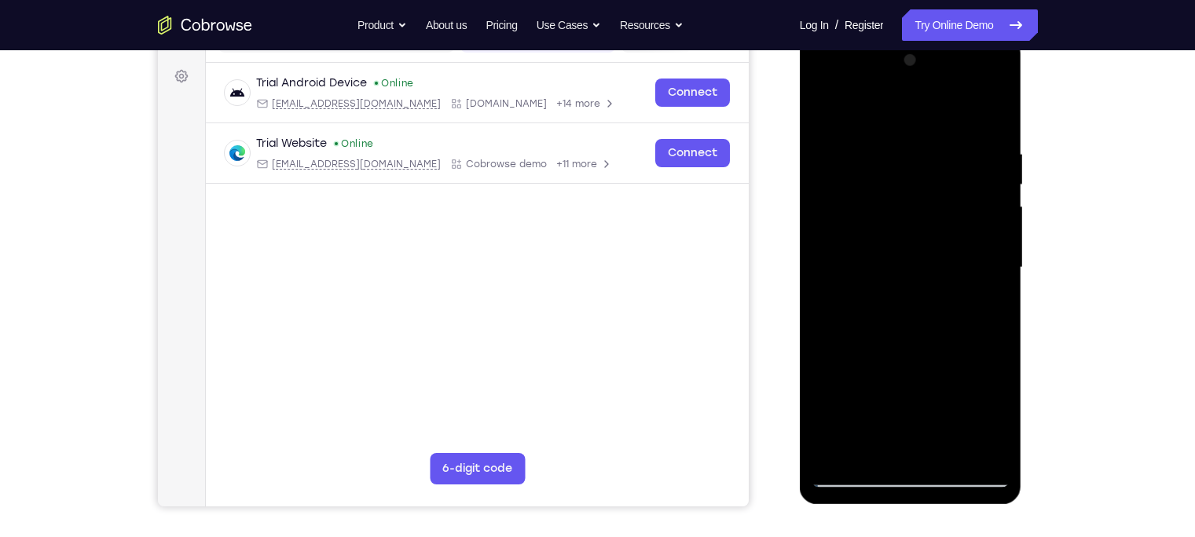
click at [902, 297] on div at bounding box center [911, 268] width 198 height 440
click at [892, 288] on div at bounding box center [911, 268] width 198 height 440
